Goal: Transaction & Acquisition: Purchase product/service

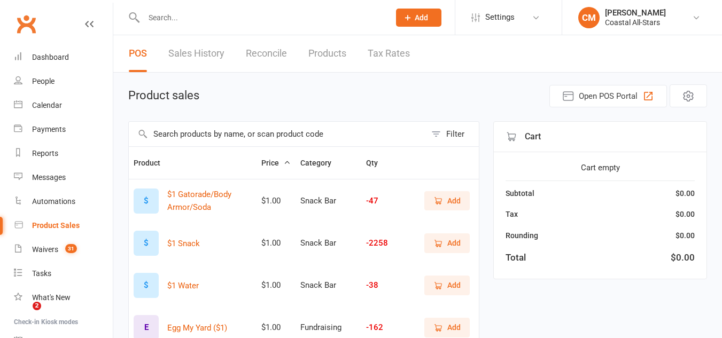
select select "50"
click at [75, 108] on link "Calendar" at bounding box center [63, 105] width 99 height 24
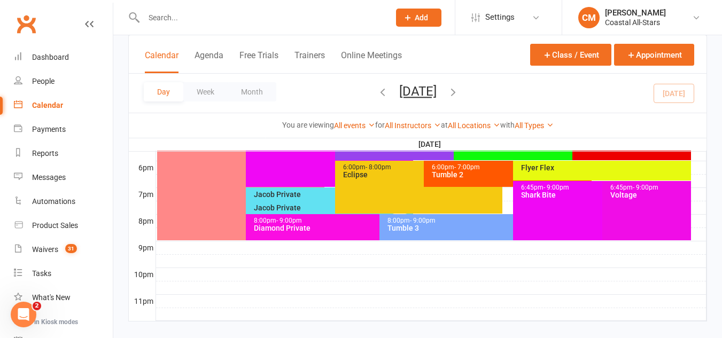
scroll to position [537, 0]
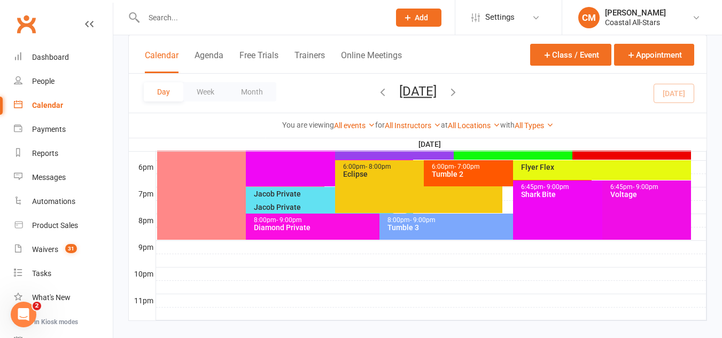
click at [408, 226] on div "Tumble 3" at bounding box center [510, 227] width 247 height 7
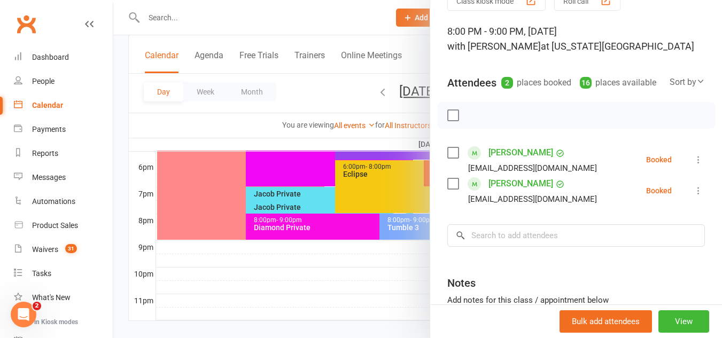
scroll to position [55, 0]
click at [506, 246] on input "search" at bounding box center [575, 235] width 257 height 22
click at [413, 233] on div at bounding box center [417, 169] width 608 height 338
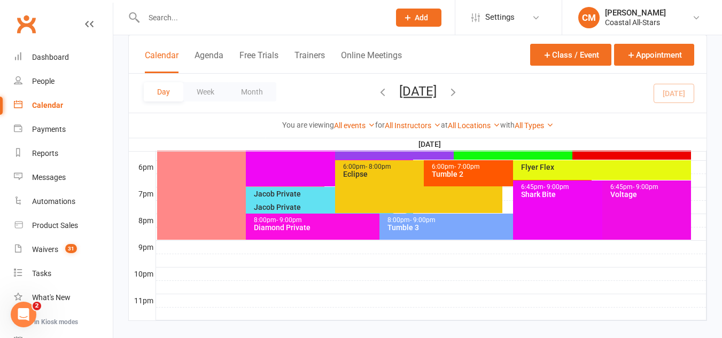
click at [351, 219] on div "8:00pm - 9:00pm" at bounding box center [376, 220] width 247 height 7
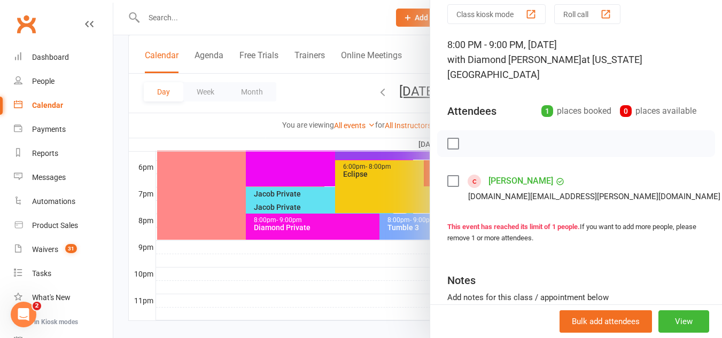
scroll to position [42, 0]
click at [677, 240] on link "Check in" at bounding box center [730, 250] width 106 height 21
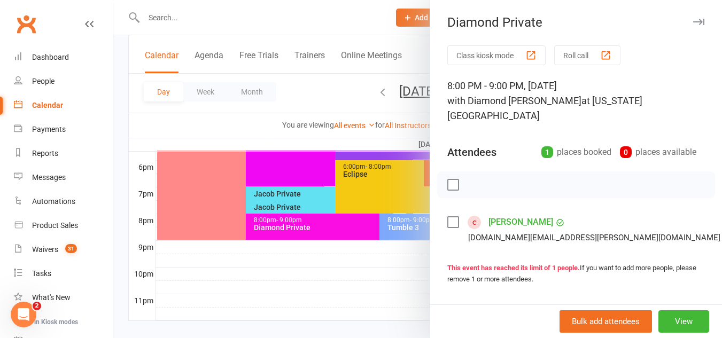
click at [296, 173] on div at bounding box center [417, 169] width 608 height 338
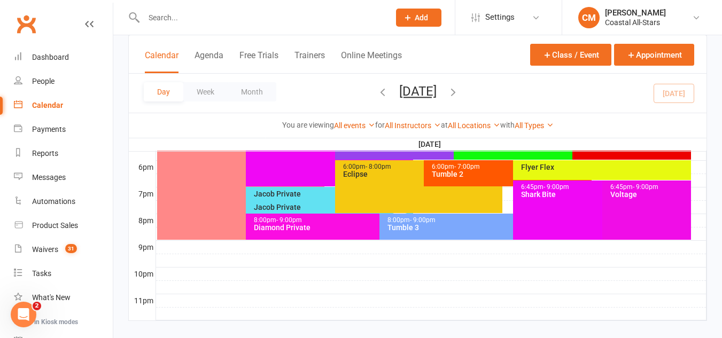
click at [452, 234] on div "8:00pm - 9:00pm Tumble 3" at bounding box center [507, 227] width 256 height 26
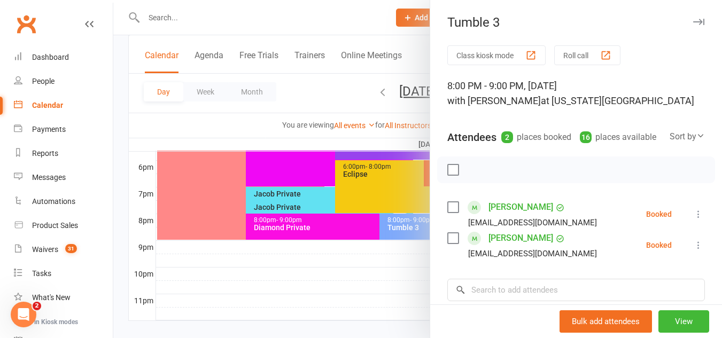
scroll to position [67, 0]
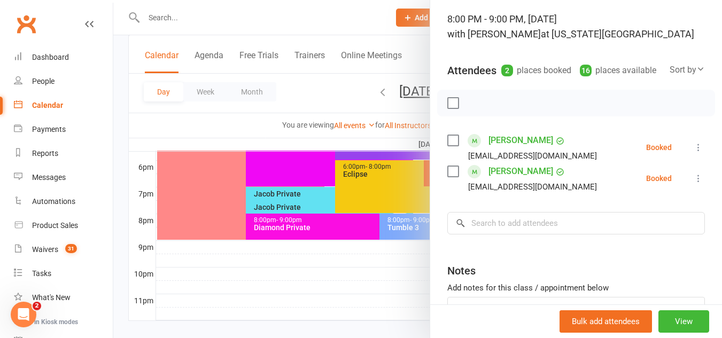
click at [693, 153] on icon at bounding box center [698, 147] width 11 height 11
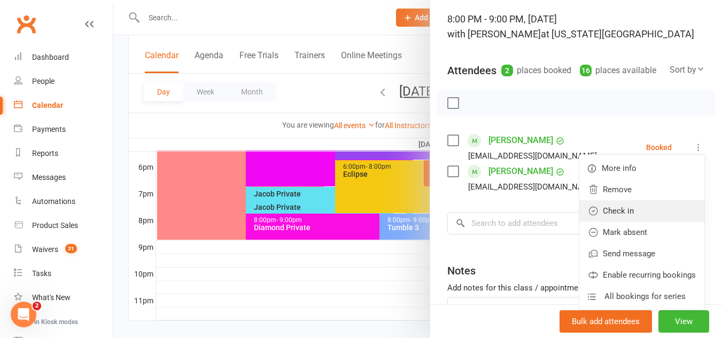
click at [635, 220] on link "Check in" at bounding box center [641, 210] width 125 height 21
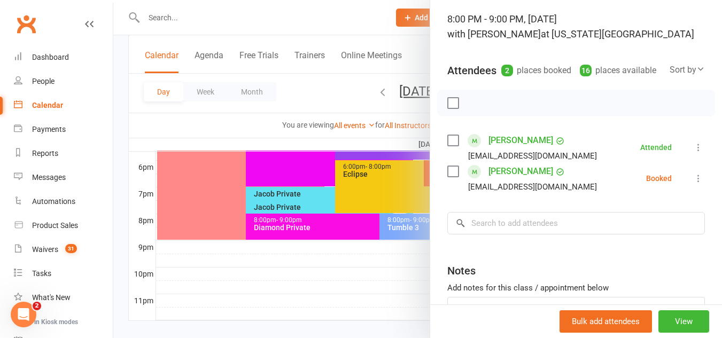
click at [693, 184] on icon at bounding box center [698, 178] width 11 height 11
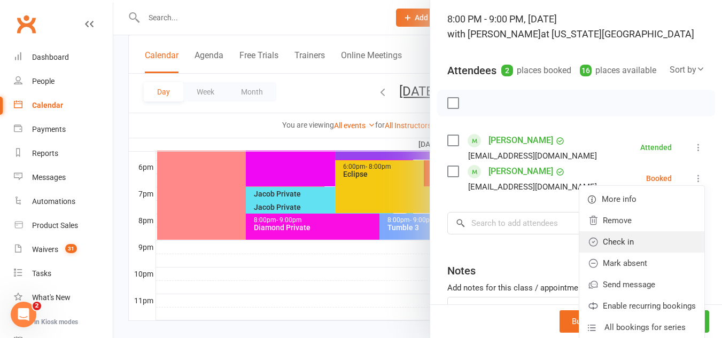
click at [635, 250] on link "Check in" at bounding box center [641, 241] width 125 height 21
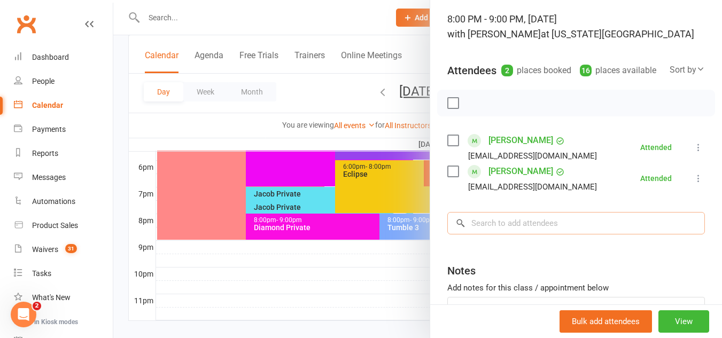
click at [623, 234] on input "search" at bounding box center [575, 223] width 257 height 22
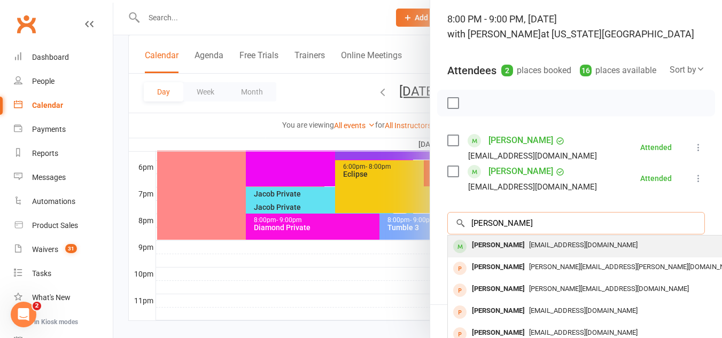
type input "zoe sal"
click at [589, 253] on div "JenStrachan_2@hotmail.com" at bounding box center [607, 245] width 311 height 15
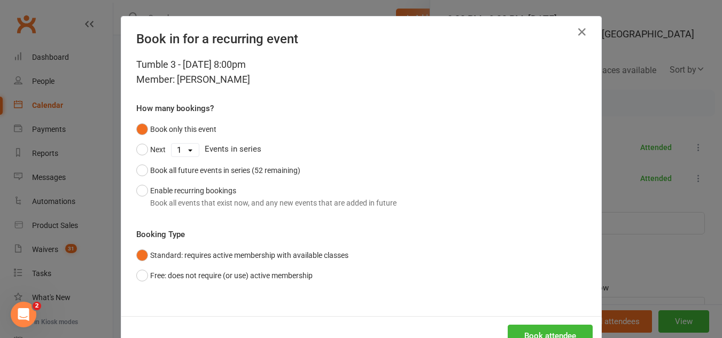
scroll to position [34, 0]
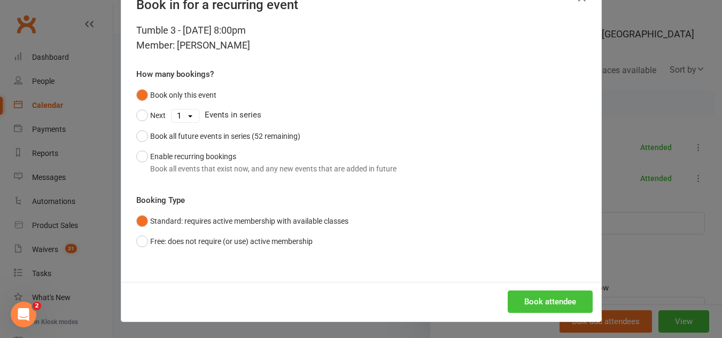
click at [573, 307] on button "Book attendee" at bounding box center [549, 302] width 85 height 22
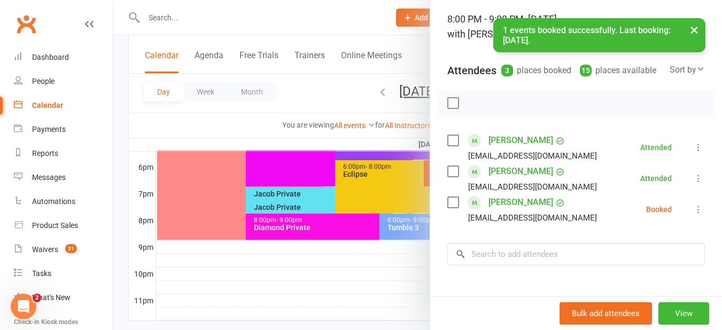
click at [684, 216] on li "Zoe Salemme JenStrachan_2@hotmail.com Booked More info Remove Check in Mark abs…" at bounding box center [575, 209] width 257 height 31
click at [693, 215] on icon at bounding box center [698, 209] width 11 height 11
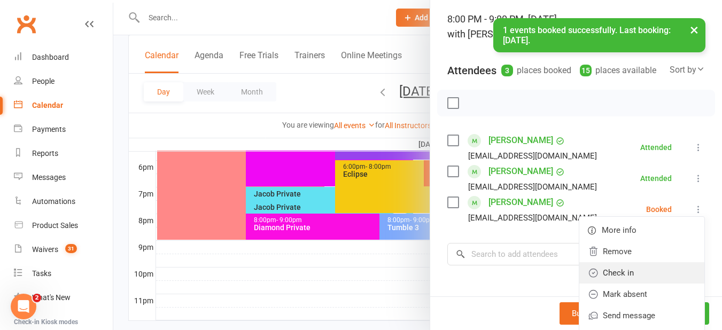
click at [652, 284] on link "Check in" at bounding box center [641, 272] width 125 height 21
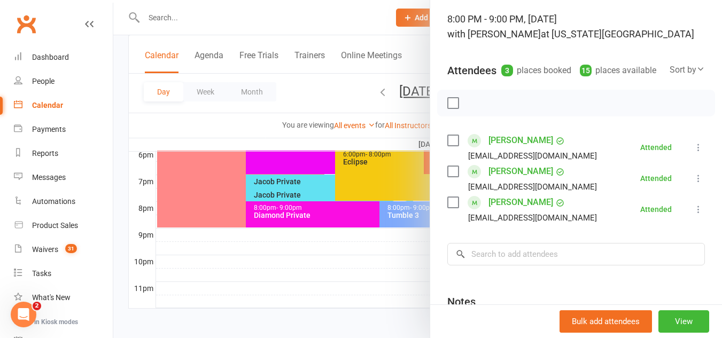
scroll to position [551, 0]
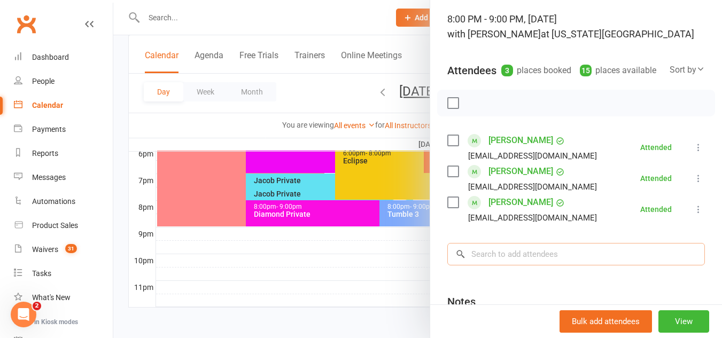
click at [604, 265] on input "search" at bounding box center [575, 254] width 257 height 22
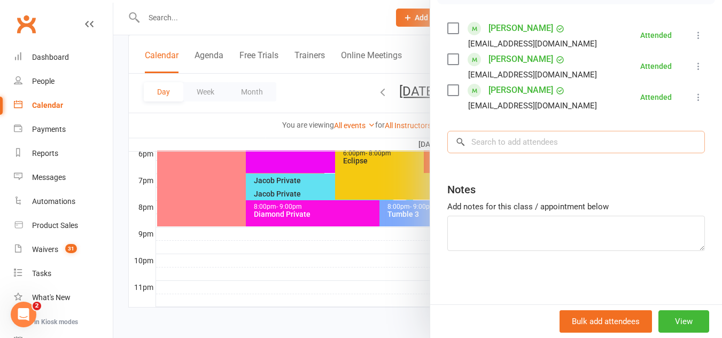
scroll to position [193, 0]
click at [70, 216] on link "Product Sales" at bounding box center [63, 226] width 99 height 24
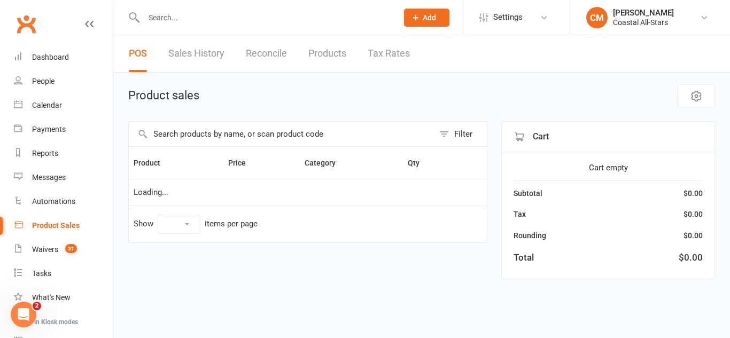
select select "50"
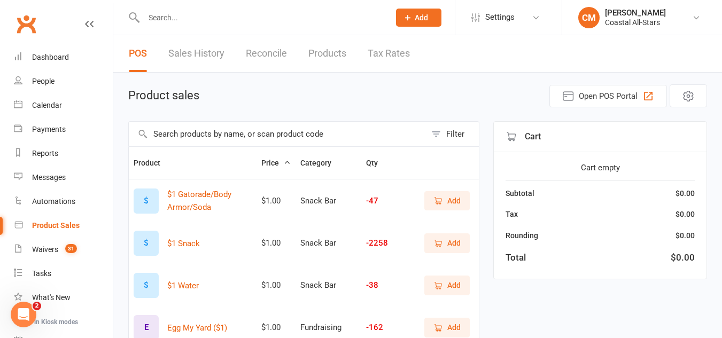
click at [277, 133] on input "text" at bounding box center [277, 134] width 297 height 25
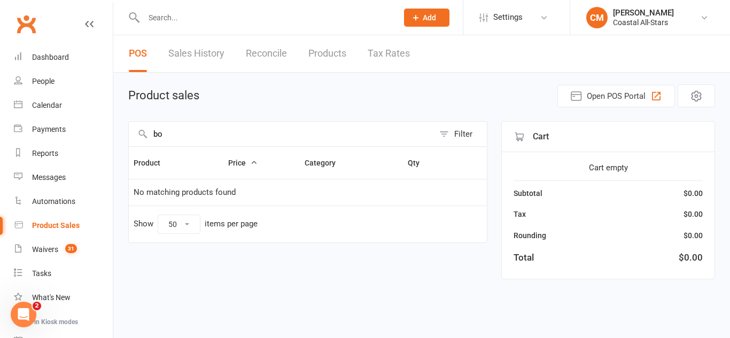
type input "b"
type input "r"
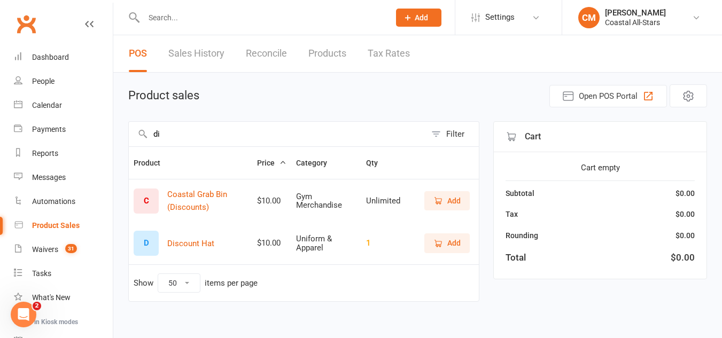
type input "d"
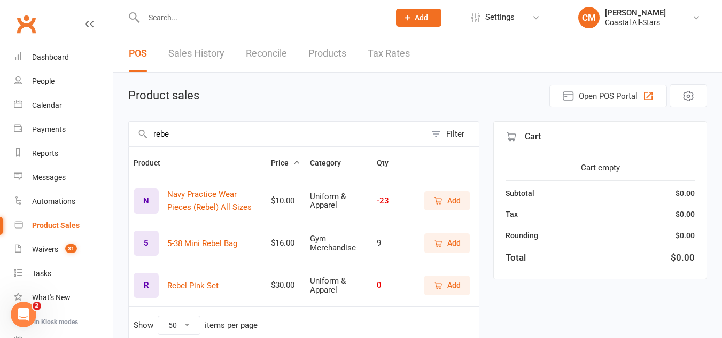
click at [434, 203] on icon "button" at bounding box center [438, 201] width 10 height 10
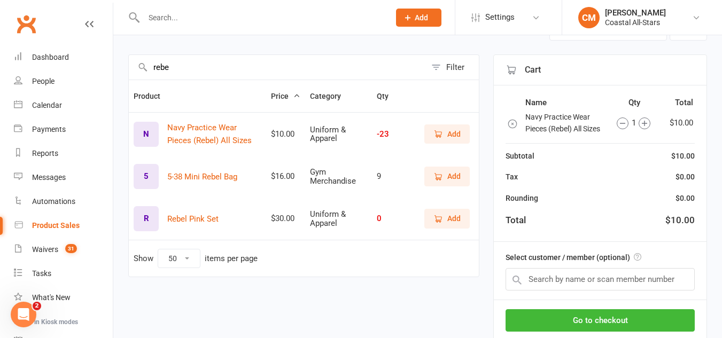
scroll to position [67, 0]
click at [661, 276] on input "text" at bounding box center [599, 279] width 189 height 22
click at [352, 72] on input "rebe" at bounding box center [277, 66] width 297 height 25
type input "r"
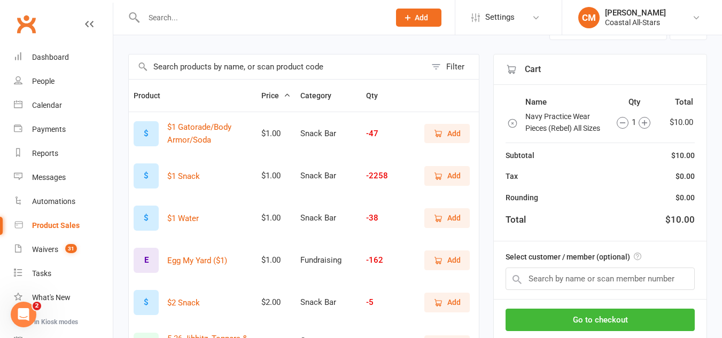
click at [464, 302] on button "Add" at bounding box center [446, 302] width 45 height 19
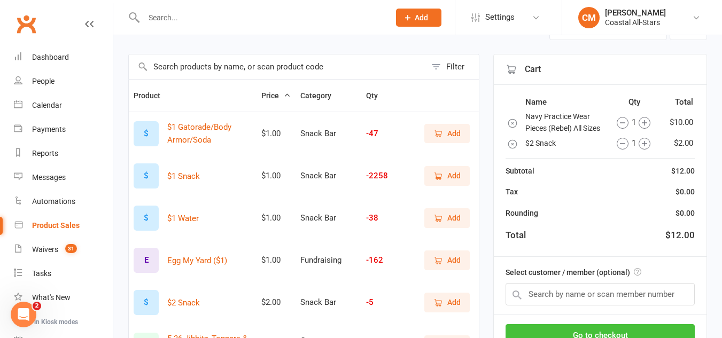
click at [576, 337] on button "Go to checkout" at bounding box center [599, 335] width 189 height 22
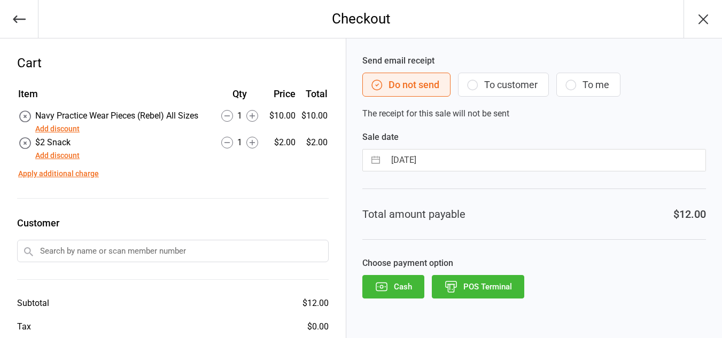
click at [382, 290] on icon "button" at bounding box center [381, 287] width 14 height 14
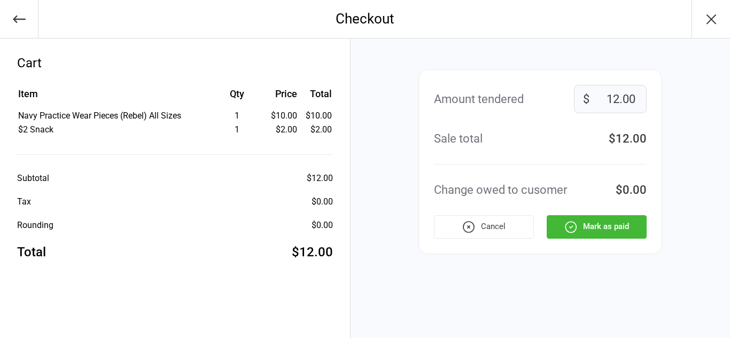
click at [612, 229] on button "Mark as paid" at bounding box center [596, 226] width 100 height 23
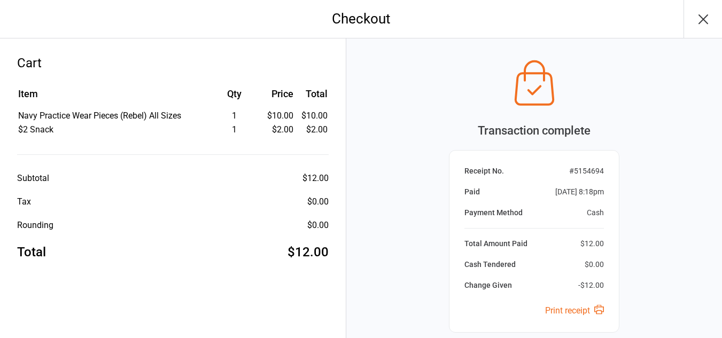
scroll to position [98, 0]
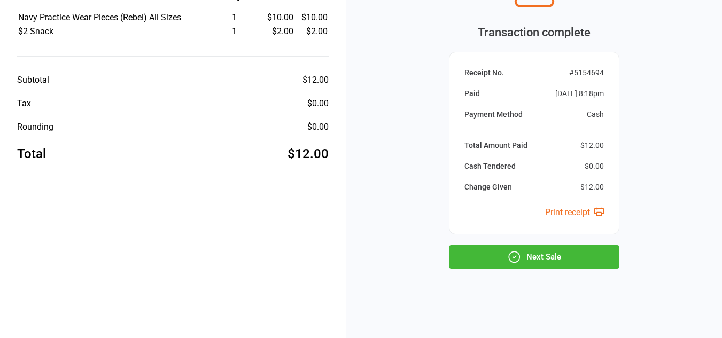
click at [536, 258] on button "Next Sale" at bounding box center [534, 256] width 170 height 23
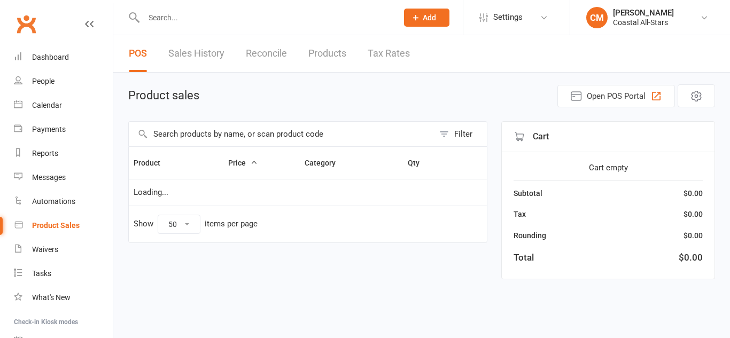
select select "50"
